Goal: Transaction & Acquisition: Purchase product/service

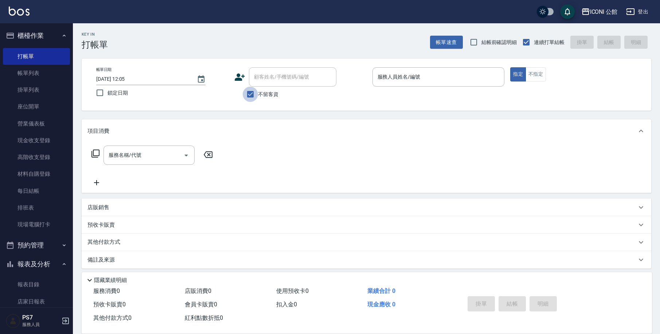
click at [254, 92] on input "不留客資" at bounding box center [250, 94] width 15 height 15
checkbox input "false"
click at [236, 78] on icon at bounding box center [240, 77] width 10 height 7
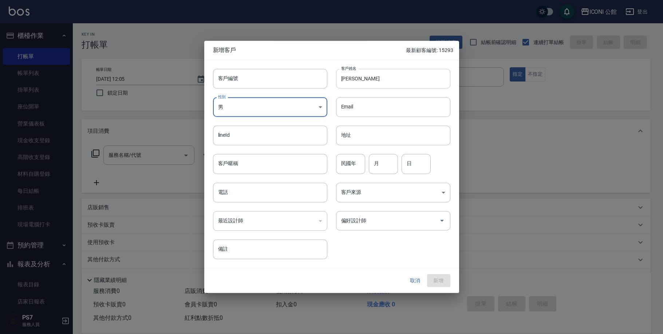
click at [351, 79] on input "[PERSON_NAME]" at bounding box center [393, 79] width 114 height 20
type input "[PERSON_NAME]"
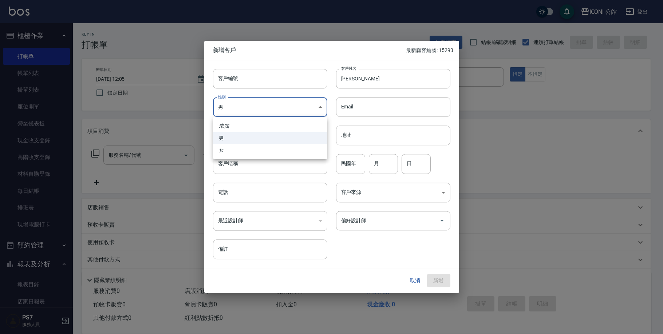
click at [317, 112] on body "ICONI 公館 登出 櫃檯作業 打帳單 帳單列表 掛單列表 座位開單 營業儀表板 現金收支登錄 高階收支登錄 材料自購登錄 每日結帳 排班表 現場電腦打卡 …" at bounding box center [331, 178] width 663 height 356
click at [293, 149] on li "女" at bounding box center [270, 150] width 114 height 12
type input "[DEMOGRAPHIC_DATA]"
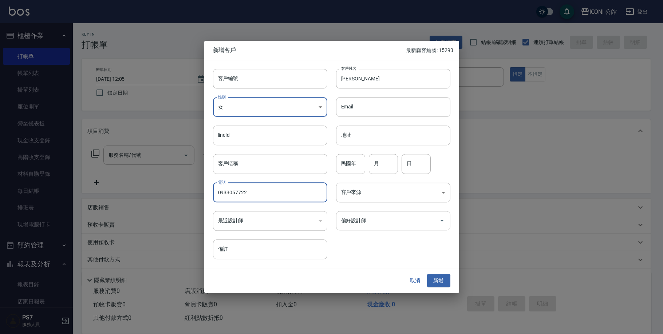
type input "0933057722"
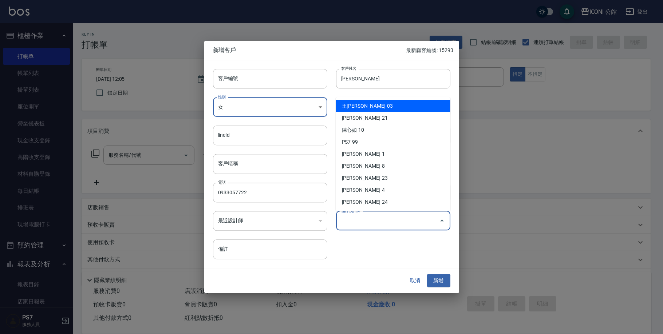
click at [394, 221] on input "偏好設計師" at bounding box center [388, 221] width 97 height 13
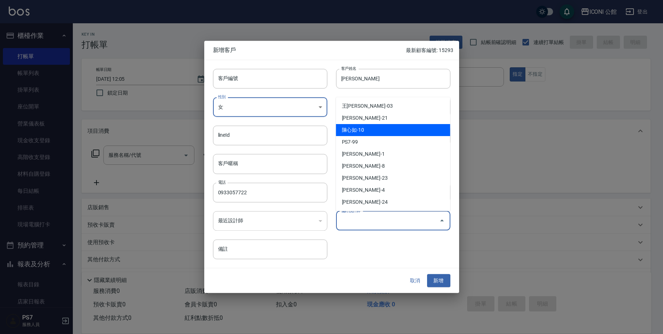
click at [368, 127] on li "陳心如-10" at bounding box center [393, 130] width 114 height 12
type input "陳心如"
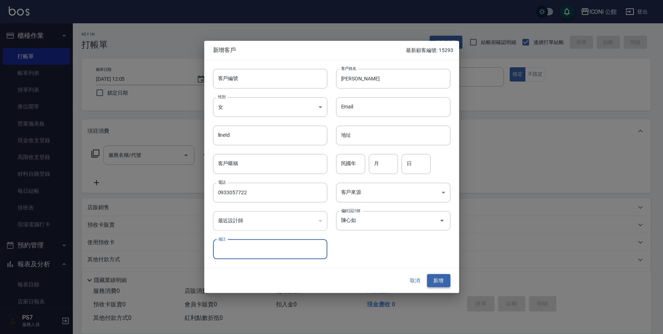
click at [440, 282] on button "新增" at bounding box center [438, 280] width 23 height 13
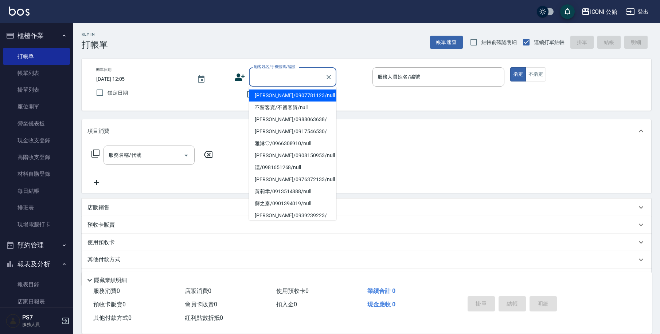
click at [299, 78] on input "顧客姓名/手機號碼/編號" at bounding box center [287, 77] width 70 height 13
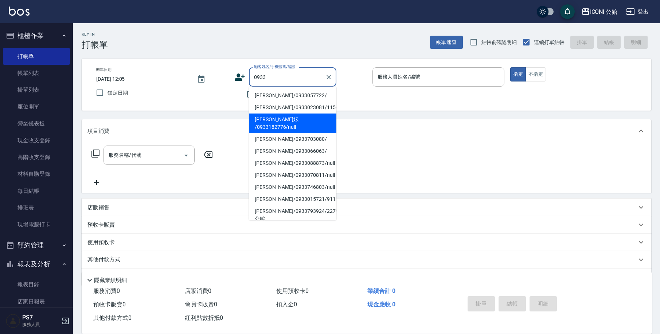
click at [283, 94] on li "[PERSON_NAME]/0933057722/" at bounding box center [292, 96] width 87 height 12
type input "[PERSON_NAME]/0933057722/"
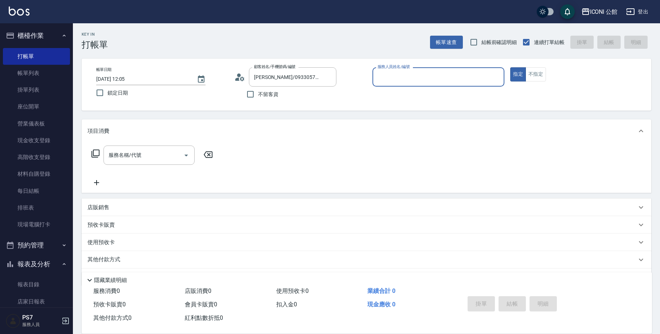
type input "[PERSON_NAME]-10"
click at [111, 225] on p "預收卡販賣" at bounding box center [100, 226] width 27 height 8
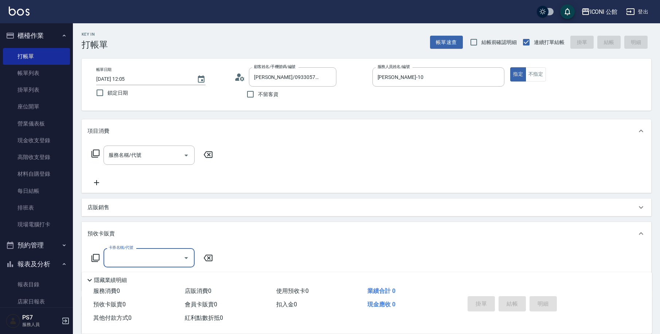
scroll to position [1, 0]
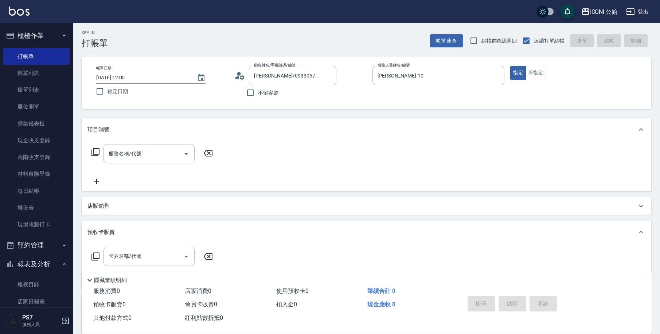
click at [99, 255] on icon at bounding box center [95, 257] width 8 height 8
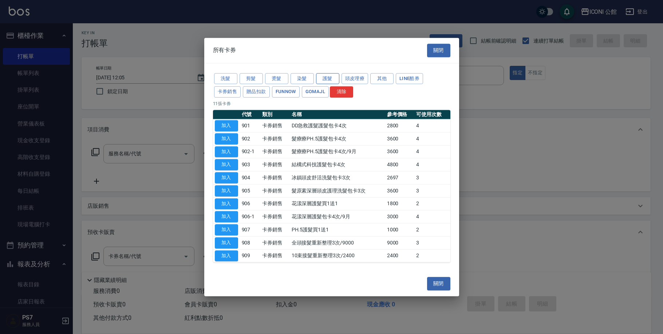
click at [324, 79] on button "護髮" at bounding box center [327, 78] width 23 height 11
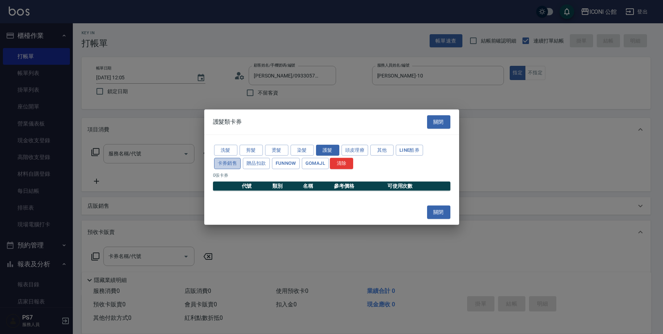
click at [230, 163] on button "卡券銷售" at bounding box center [227, 163] width 27 height 11
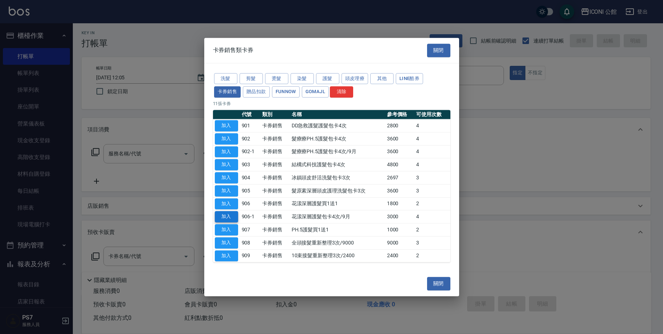
click at [227, 212] on button "加入" at bounding box center [226, 216] width 23 height 11
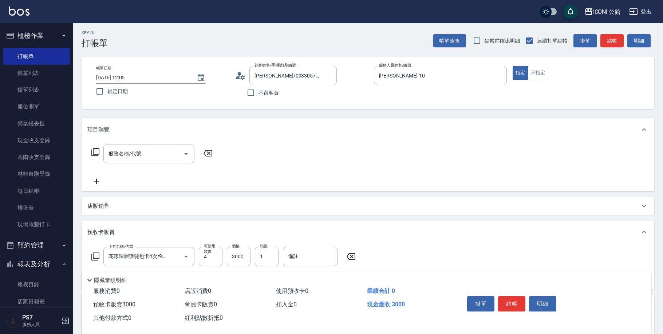
type input "花漾深層護髮包卡4次/9月(906-1)"
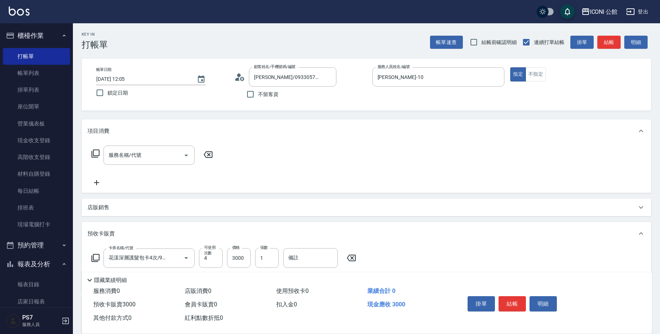
scroll to position [85, 0]
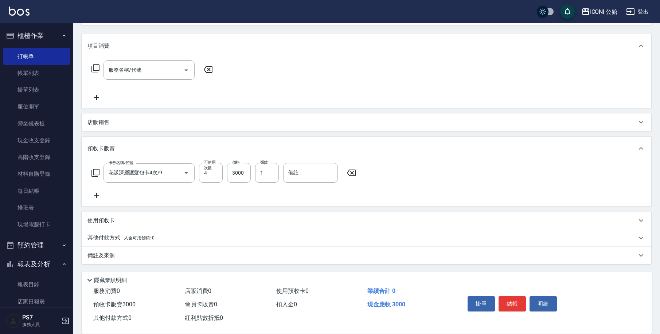
click at [117, 240] on p "其他付款方式 入金可用餘額: 0" at bounding box center [120, 238] width 67 height 8
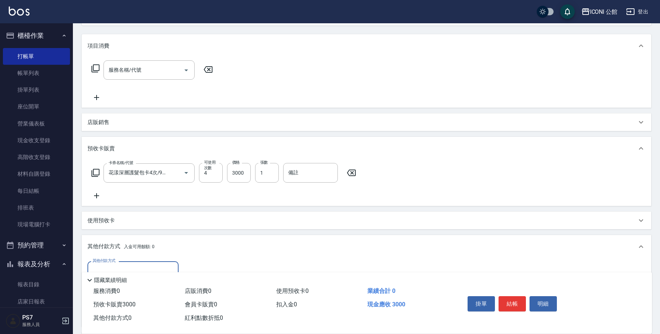
scroll to position [100, 0]
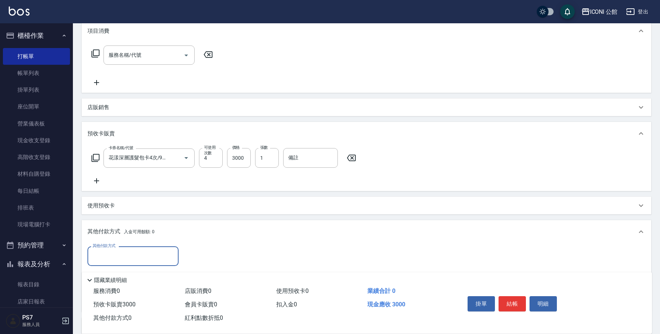
click at [137, 256] on input "其他付款方式" at bounding box center [133, 256] width 85 height 13
click at [130, 316] on span "信用卡" at bounding box center [132, 311] width 91 height 12
type input "信用卡"
click at [195, 259] on input "0" at bounding box center [210, 257] width 55 height 20
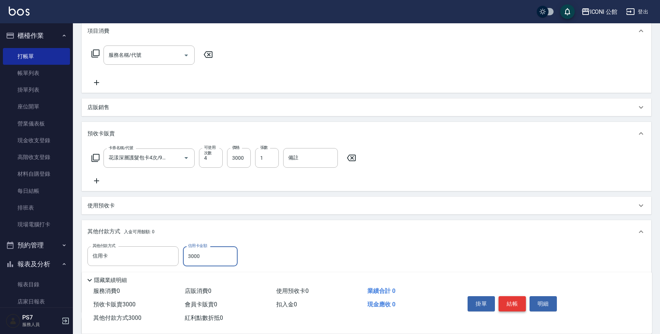
type input "3000"
click at [513, 304] on button "結帳" at bounding box center [511, 304] width 27 height 15
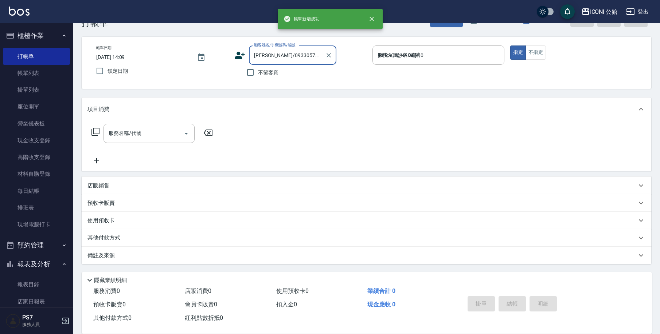
type input "[DATE] 14:09"
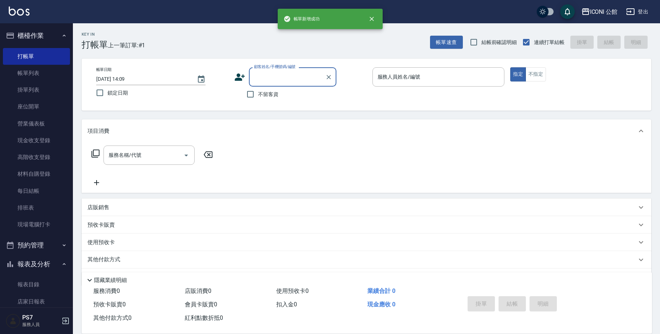
click at [298, 76] on input "顧客姓名/手機號碼/編號" at bounding box center [287, 77] width 70 height 13
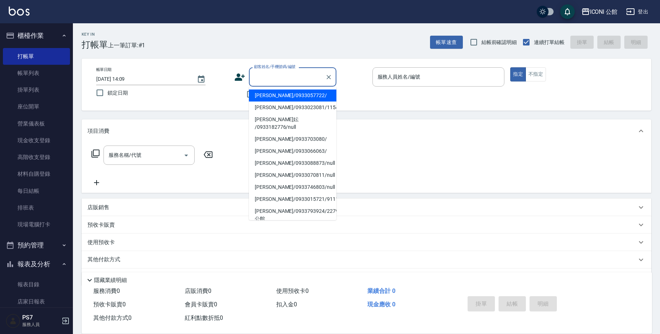
click at [285, 96] on li "[PERSON_NAME]/0933057722/" at bounding box center [292, 96] width 87 height 12
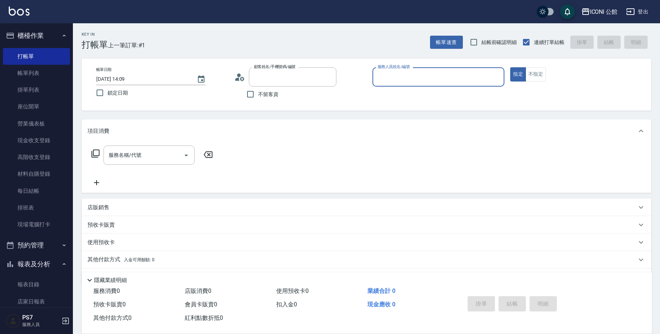
type input "[PERSON_NAME]/0933057722/"
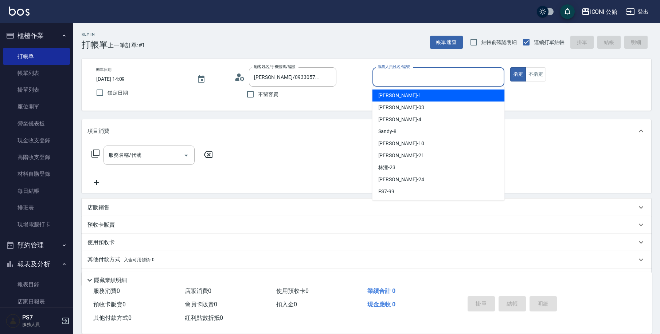
click at [388, 74] on input "服務人員姓名/編號" at bounding box center [439, 77] width 126 height 13
type input "[PERSON_NAME]-10"
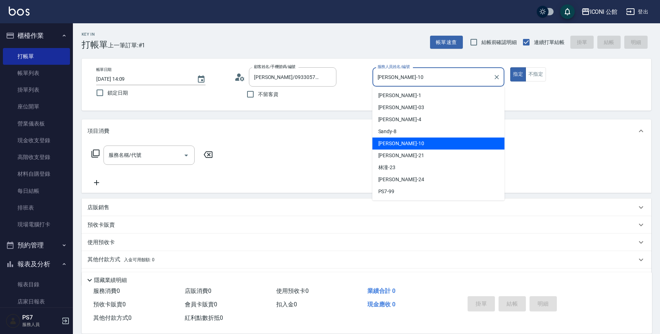
click at [344, 118] on div "Key In 打帳單 上一筆訂單:#1 帳單速查 結帳前確認明細 連續打單結帳 掛單 結帳 明細 帳單日期 [DATE] 14:09 鎖定日期 顧客姓名/手機…" at bounding box center [366, 189] width 587 height 333
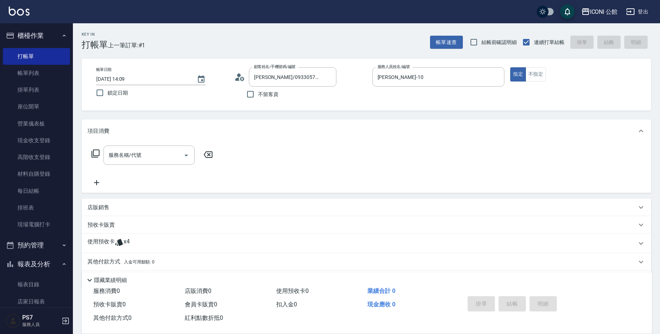
click at [113, 247] on p "使用預收卡" at bounding box center [100, 243] width 27 height 11
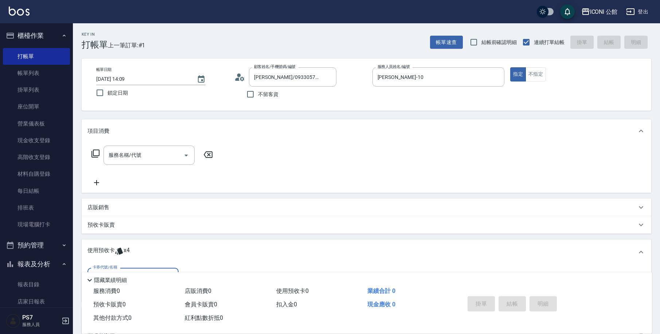
scroll to position [78, 0]
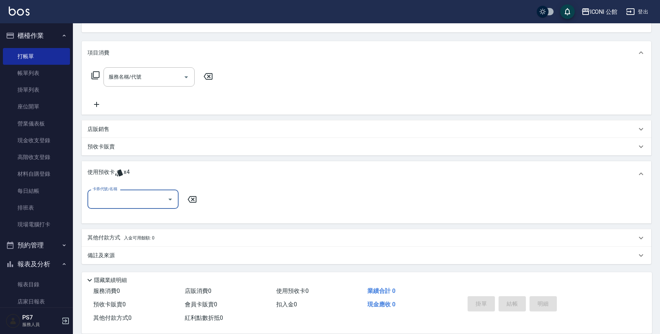
click at [148, 206] on div "卡券代號/名稱" at bounding box center [132, 199] width 91 height 19
click at [147, 219] on div "花漾深層護髮包卡4次/9月 剩餘4張" at bounding box center [132, 218] width 91 height 12
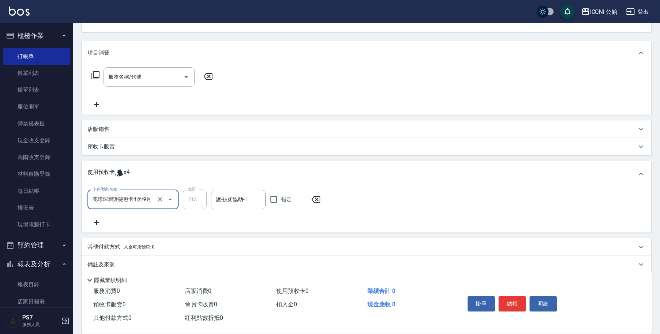
type input "花漾深層護髮包卡4次/9月"
click at [234, 200] on input "護-技術協助-1" at bounding box center [238, 199] width 48 height 13
type input "[PERSON_NAME]-21"
click at [92, 74] on icon at bounding box center [95, 75] width 8 height 8
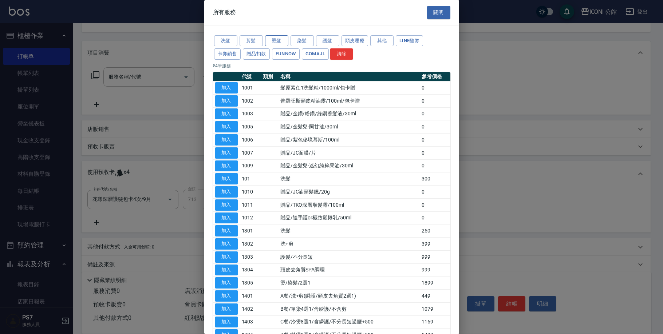
click at [275, 37] on button "燙髮" at bounding box center [276, 40] width 23 height 11
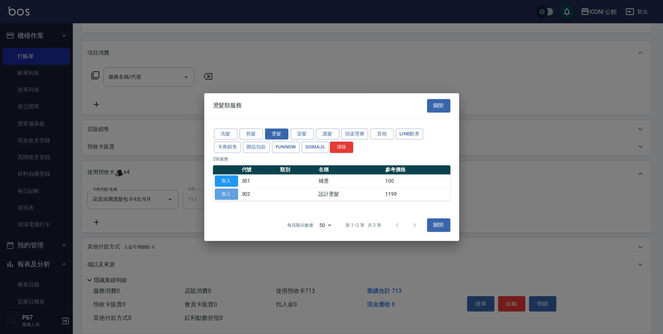
click at [232, 192] on button "加入" at bounding box center [226, 194] width 23 height 11
type input "設計燙髮(302)"
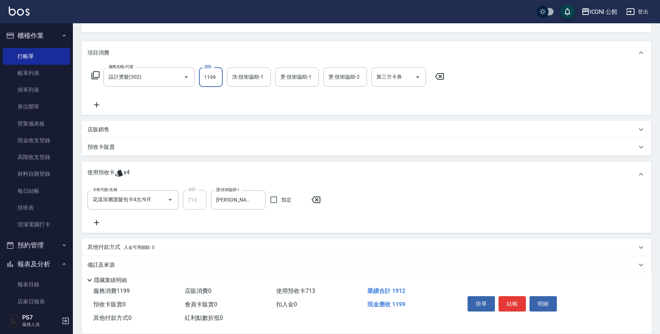
click at [214, 74] on input "1199" at bounding box center [211, 77] width 24 height 20
click at [213, 74] on input "1199" at bounding box center [211, 77] width 24 height 20
type input "1480"
type input "[PERSON_NAME]-21"
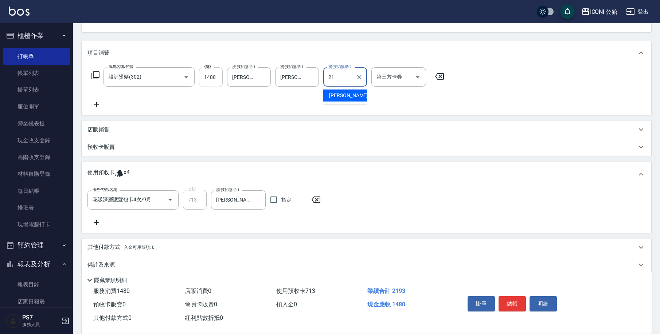
type input "[PERSON_NAME]-21"
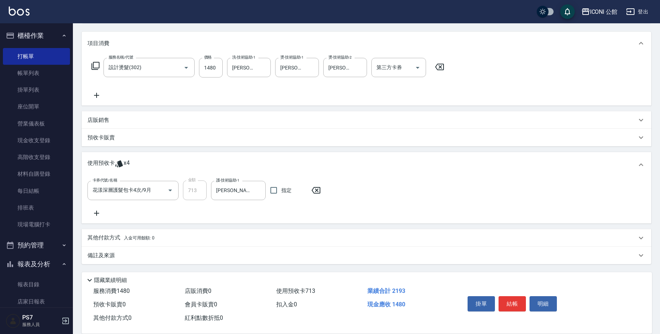
click at [113, 243] on div "其他付款方式 入金可用餘額: 0" at bounding box center [366, 238] width 569 height 17
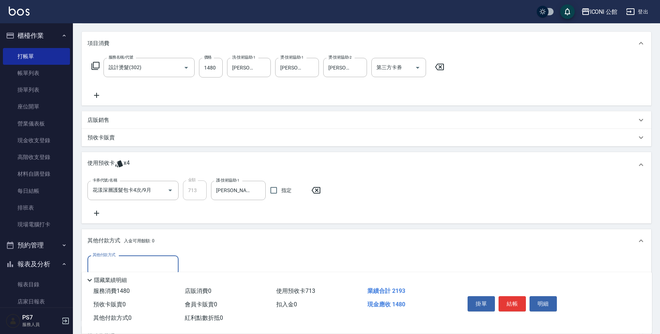
scroll to position [0, 0]
click at [142, 261] on input "其他付款方式" at bounding box center [133, 265] width 85 height 13
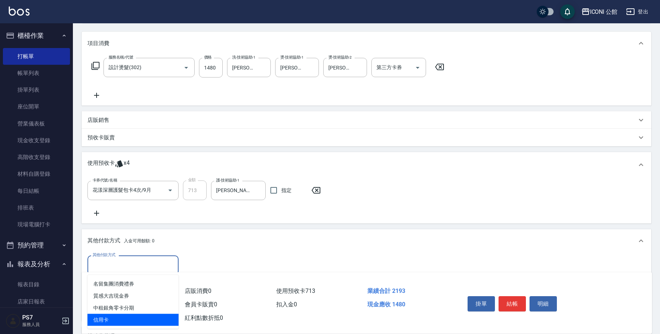
click at [135, 316] on span "信用卡" at bounding box center [132, 320] width 91 height 12
type input "信用卡"
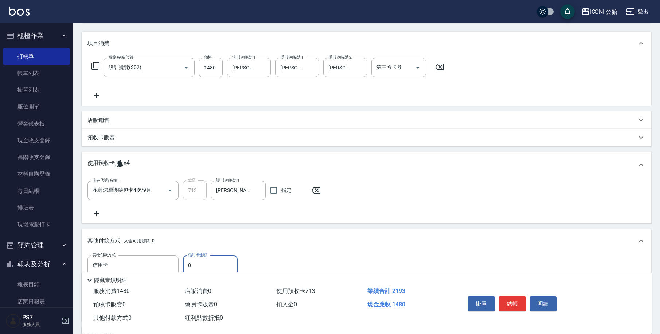
click at [202, 266] on input "0" at bounding box center [210, 266] width 55 height 20
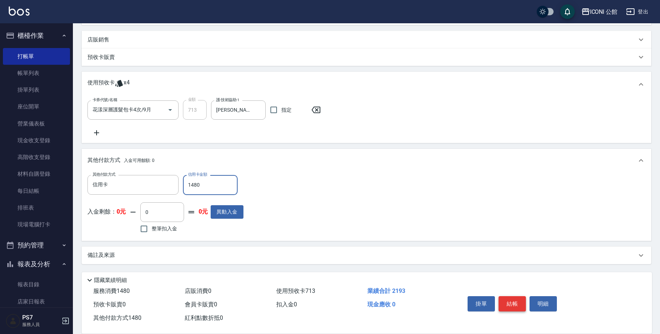
type input "1480"
click at [513, 301] on button "結帳" at bounding box center [511, 304] width 27 height 15
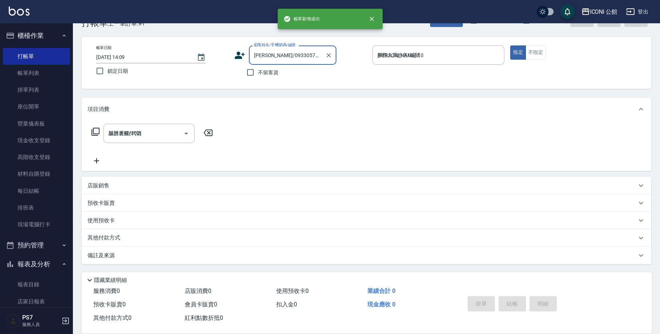
type input "[DATE] 14:10"
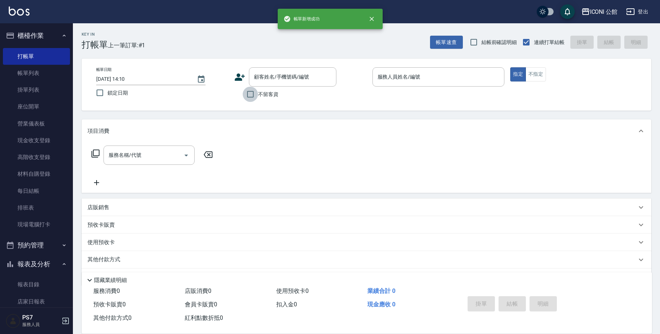
click at [247, 93] on input "不留客資" at bounding box center [250, 94] width 15 height 15
checkbox input "true"
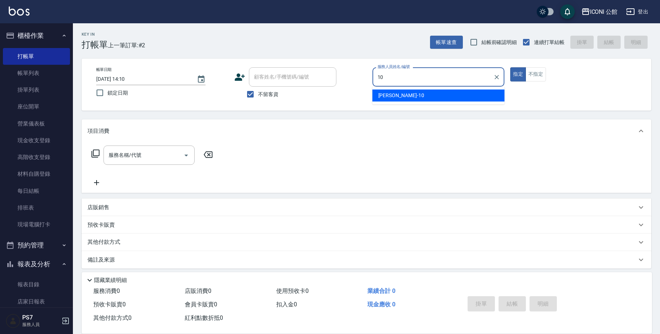
type input "[PERSON_NAME]-10"
type button "true"
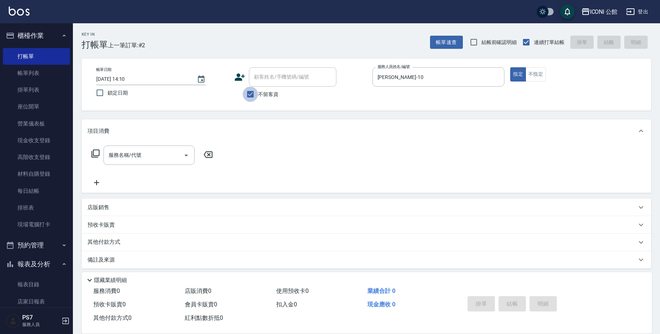
click at [254, 96] on input "不留客資" at bounding box center [250, 94] width 15 height 15
checkbox input "false"
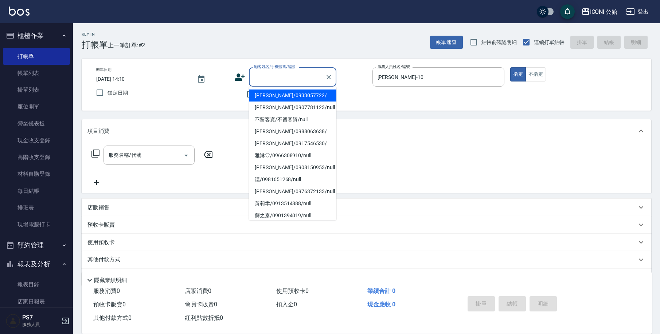
click at [277, 74] on input "顧客姓名/手機號碼/編號" at bounding box center [287, 77] width 70 height 13
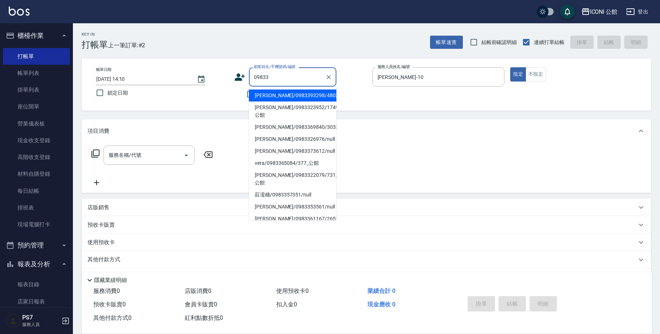
click at [265, 96] on li "[PERSON_NAME]/0983393298/4803" at bounding box center [292, 96] width 87 height 12
type input "[PERSON_NAME]/0983393298/4803"
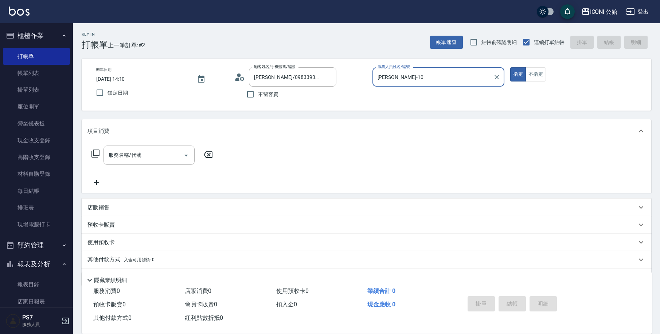
click at [128, 228] on div "預收卡販賣" at bounding box center [361, 226] width 549 height 8
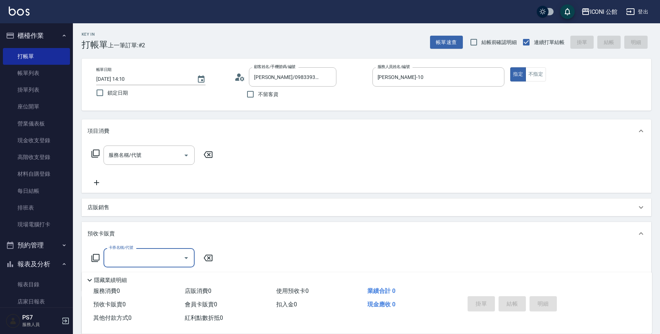
click at [95, 258] on icon at bounding box center [95, 258] width 9 height 9
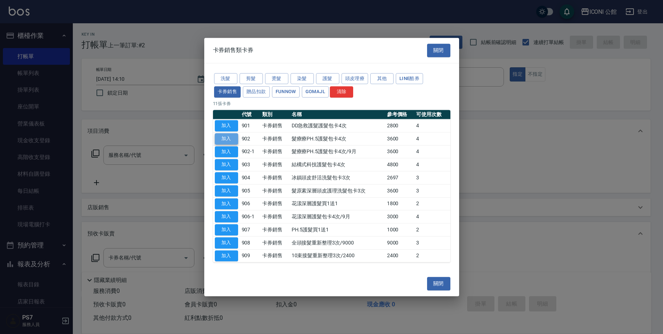
click at [226, 141] on button "加入" at bounding box center [226, 138] width 23 height 11
type input "髮療療PH.5護髮包卡4次(902)"
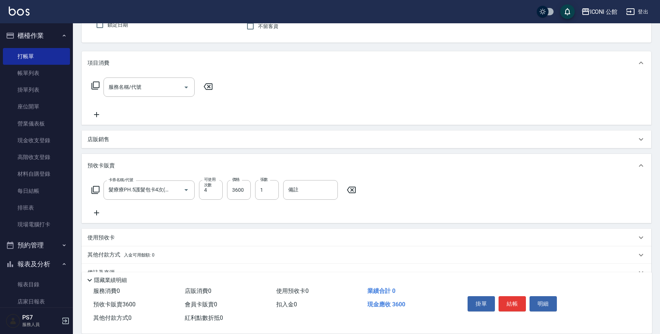
scroll to position [85, 0]
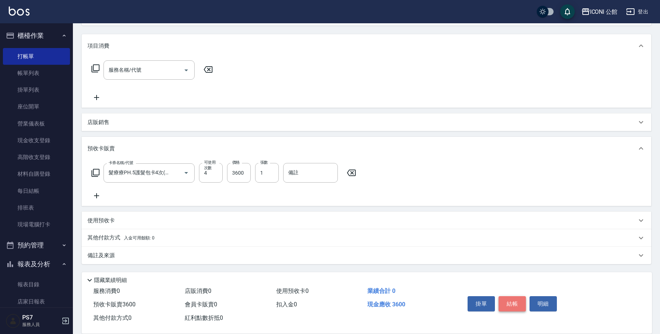
click at [516, 301] on button "結帳" at bounding box center [511, 304] width 27 height 15
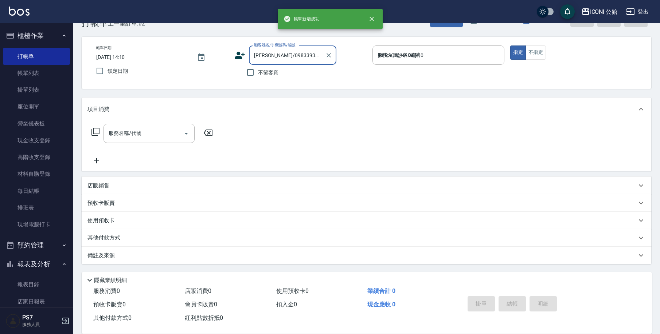
type input "[DATE] 14:11"
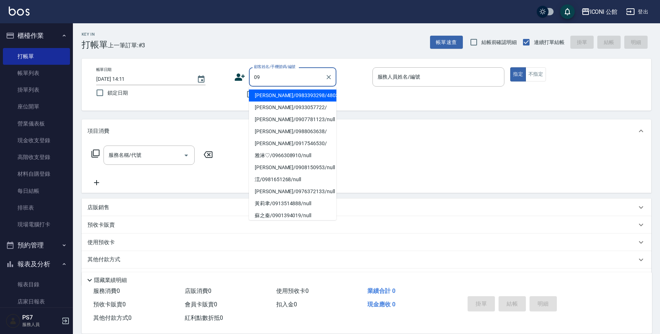
click at [274, 95] on li "[PERSON_NAME]/0983393298/4803" at bounding box center [292, 96] width 87 height 12
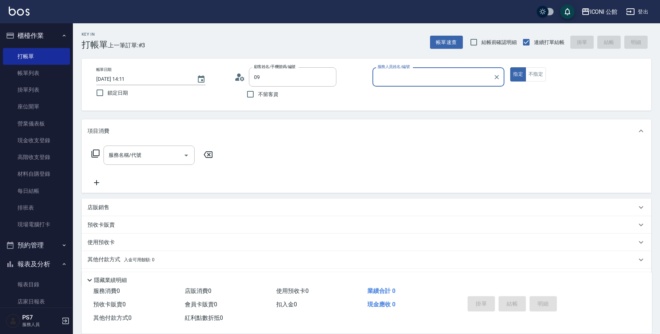
type input "[PERSON_NAME]/0983393298/4803"
type input "[PERSON_NAME]-10"
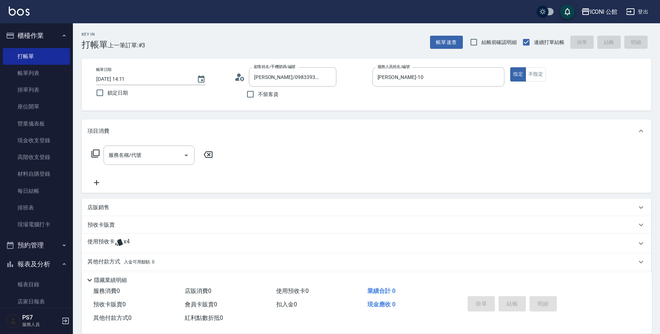
click at [122, 245] on icon at bounding box center [119, 242] width 8 height 7
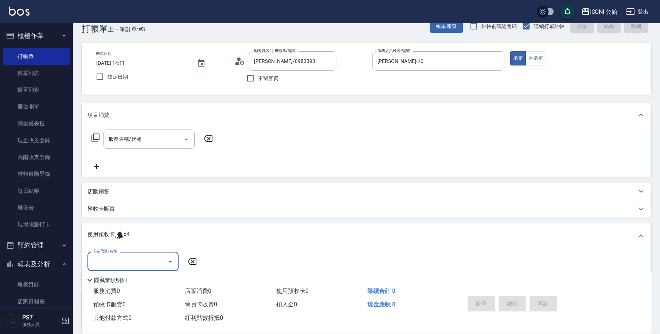
scroll to position [78, 0]
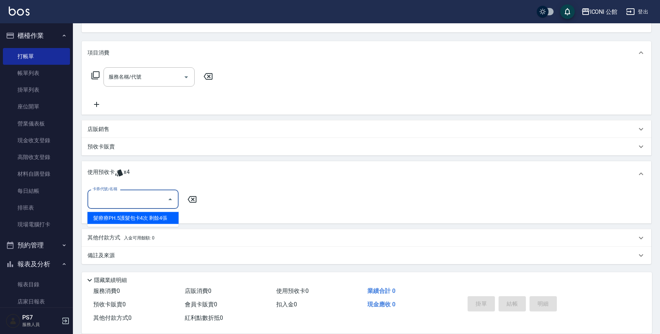
click at [150, 201] on input "卡券代號/名稱" at bounding box center [128, 199] width 74 height 13
click at [150, 217] on div "髮療療PH.5護髮包卡4次 剩餘4張" at bounding box center [132, 218] width 91 height 12
type input "髮療療PH.5護髮包卡4次"
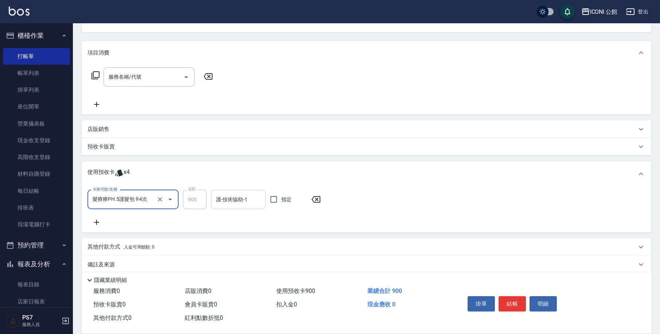
click at [223, 191] on div "護-技術協助-1" at bounding box center [238, 199] width 55 height 19
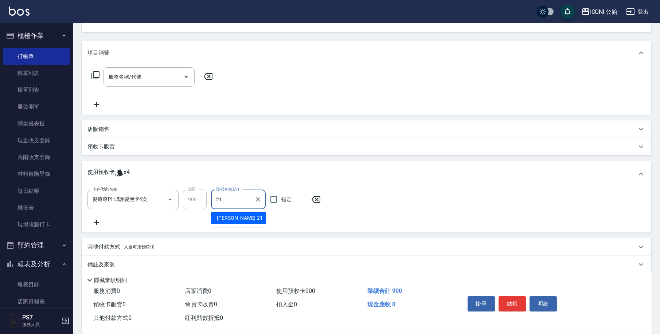
type input "[PERSON_NAME]-21"
click at [97, 74] on icon at bounding box center [95, 75] width 9 height 9
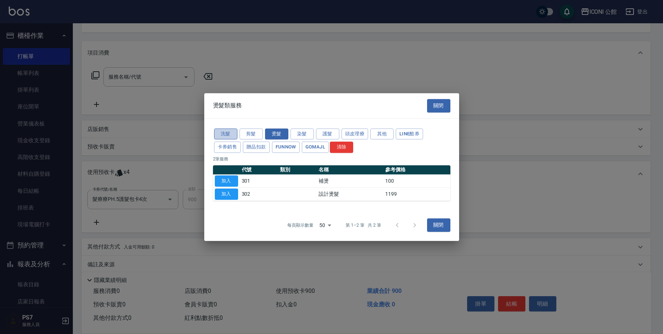
click at [228, 132] on button "洗髮" at bounding box center [225, 134] width 23 height 11
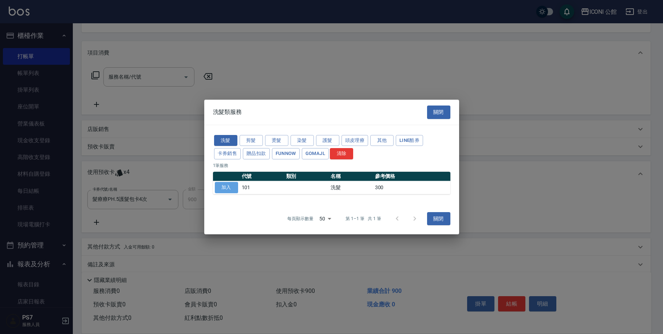
click at [228, 187] on button "加入" at bounding box center [226, 187] width 23 height 11
type input "洗髮(101)"
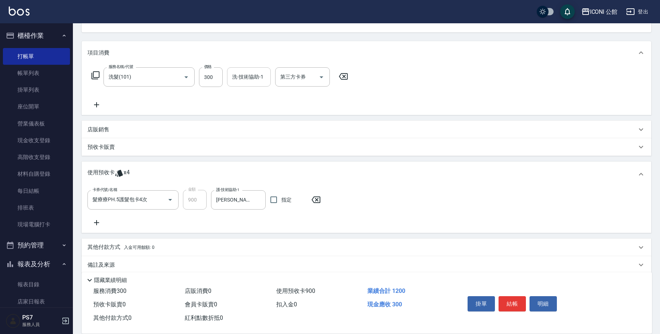
click at [246, 85] on div "洗-技術協助-1" at bounding box center [249, 76] width 44 height 19
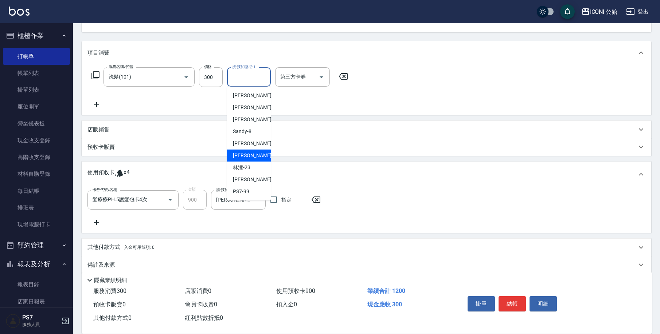
click at [246, 159] on span "[PERSON_NAME] -21" at bounding box center [256, 156] width 46 height 8
type input "[PERSON_NAME]-21"
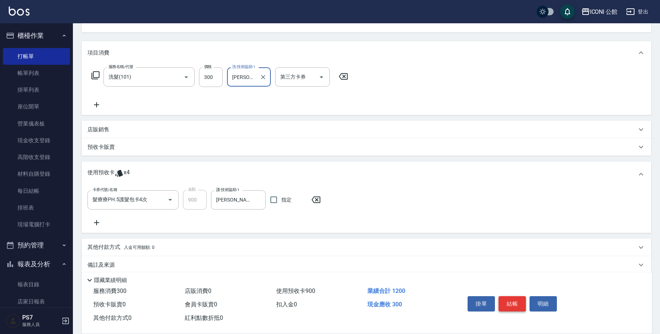
click at [517, 297] on button "結帳" at bounding box center [511, 304] width 27 height 15
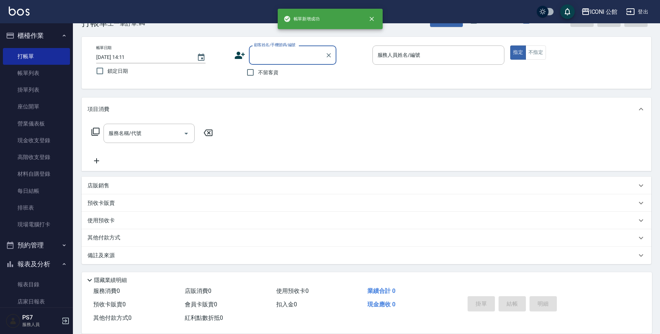
scroll to position [22, 0]
click at [248, 69] on input "不留客資" at bounding box center [250, 72] width 15 height 15
checkbox input "true"
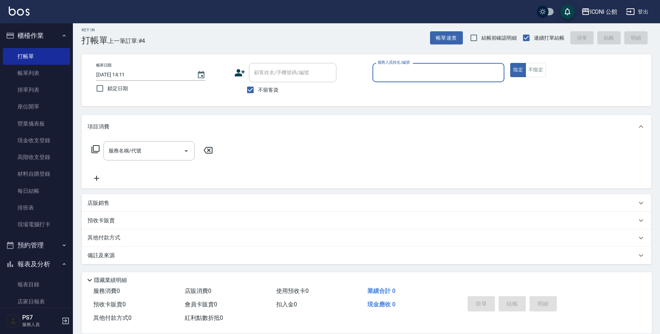
scroll to position [4, 0]
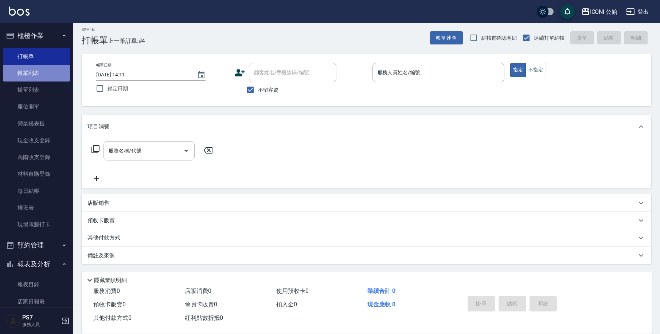
click at [52, 68] on link "帳單列表" at bounding box center [36, 73] width 67 height 17
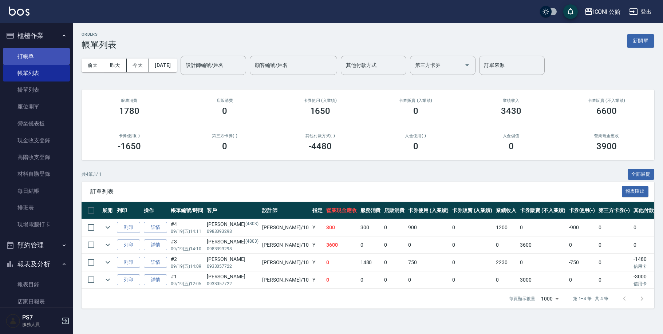
click at [36, 61] on link "打帳單" at bounding box center [36, 56] width 67 height 17
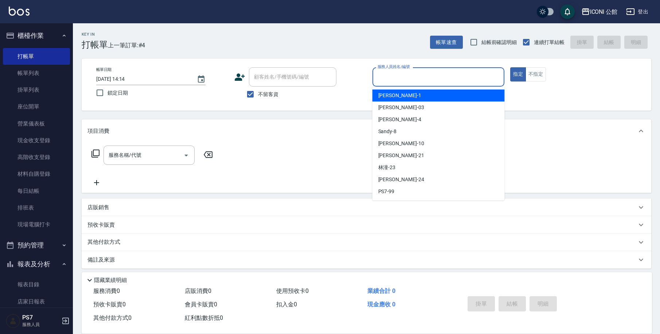
click at [408, 78] on input "服務人員姓名/編號" at bounding box center [439, 77] width 126 height 13
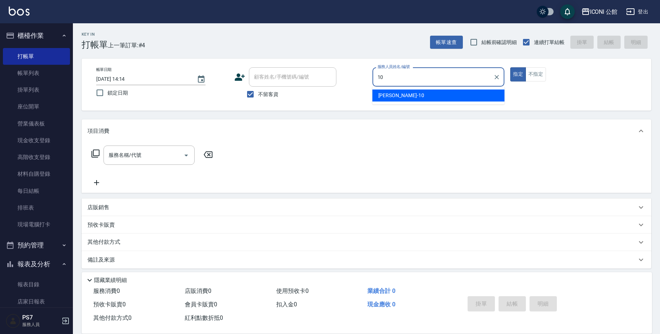
type input "[PERSON_NAME]-10"
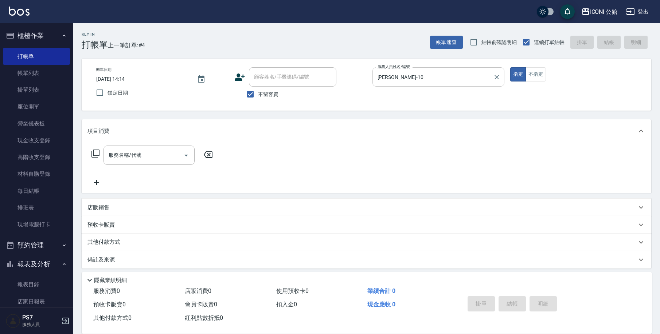
type button "true"
click at [97, 154] on icon at bounding box center [95, 153] width 9 height 9
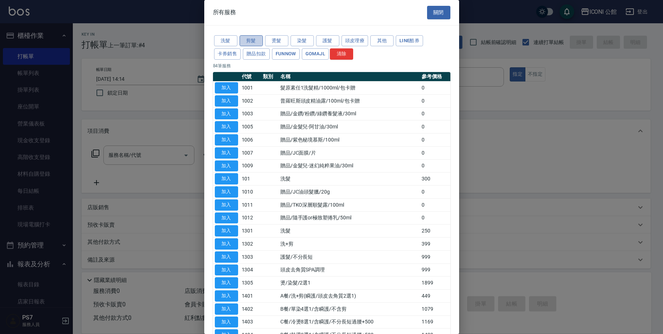
click at [249, 39] on button "剪髮" at bounding box center [251, 40] width 23 height 11
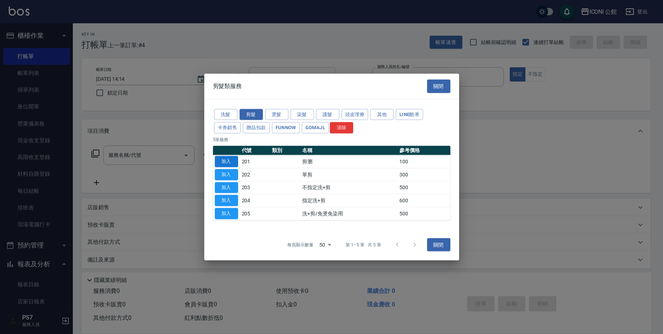
click at [236, 158] on button "加入" at bounding box center [226, 161] width 23 height 11
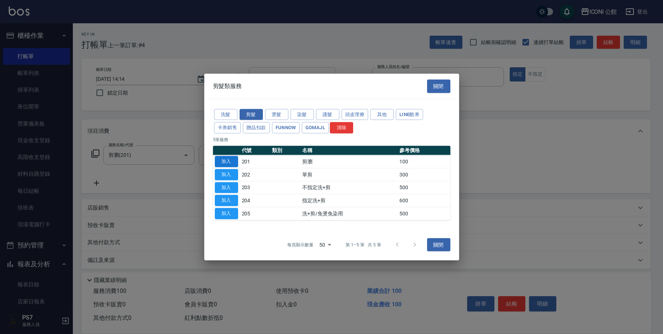
type input "剪瀏(201)"
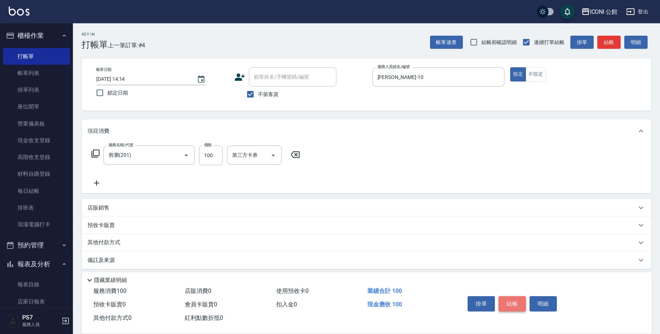
click at [507, 301] on button "結帳" at bounding box center [511, 304] width 27 height 15
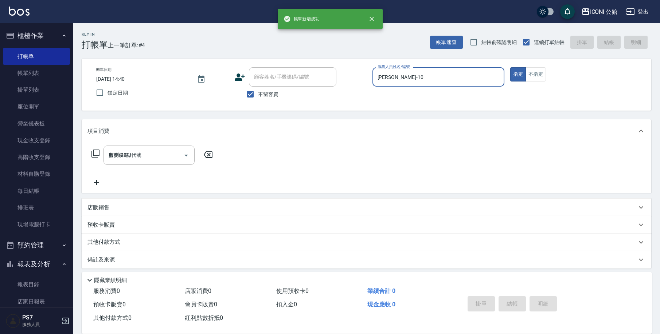
type input "[DATE] 14:40"
